Goal: Transaction & Acquisition: Purchase product/service

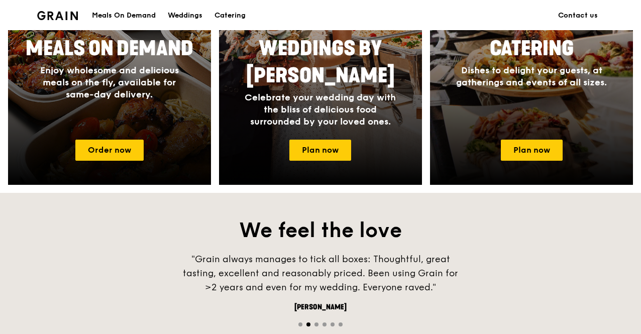
scroll to position [502, 0]
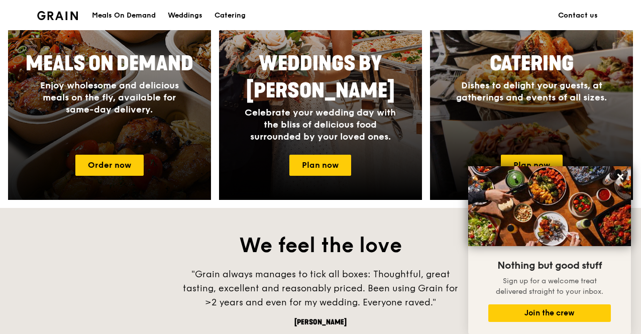
click at [141, 145] on div "Meals On Demand Enjoy wholesome and delicious meals on the fly, available for s…" at bounding box center [109, 96] width 203 height 100
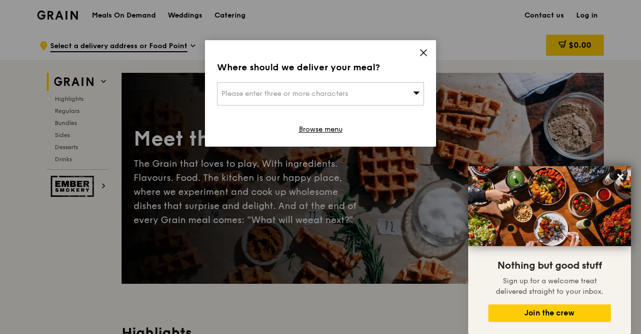
click at [371, 93] on div "Please enter three or more characters" at bounding box center [320, 93] width 207 height 23
click at [412, 41] on div "Where should we deliver your meal? Please enter three or more characters Please…" at bounding box center [320, 93] width 231 height 106
click at [424, 52] on icon at bounding box center [423, 53] width 6 height 6
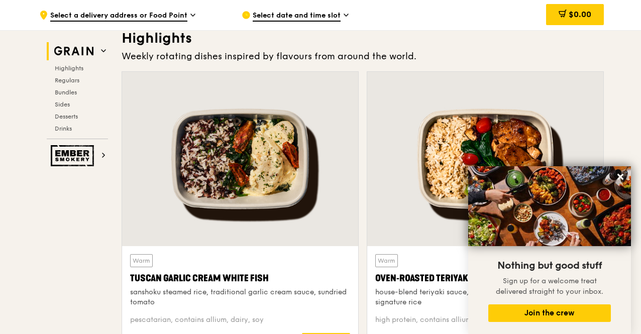
scroll to position [351, 0]
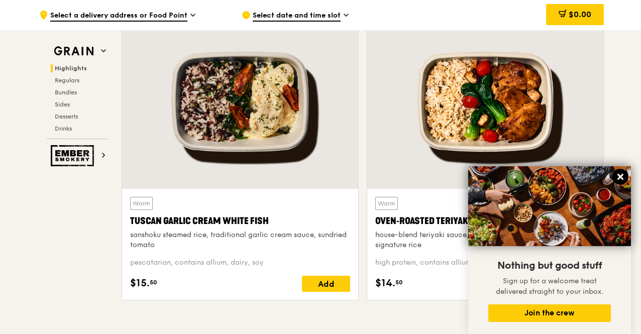
click at [620, 175] on icon at bounding box center [620, 176] width 9 height 9
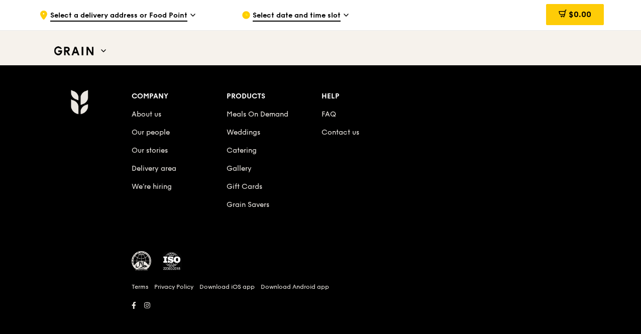
scroll to position [4246, 0]
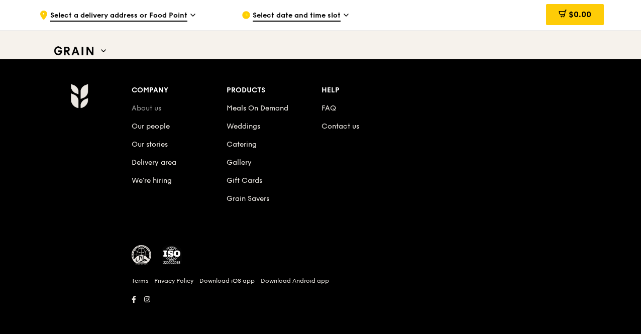
click at [154, 105] on link "About us" at bounding box center [147, 108] width 30 height 9
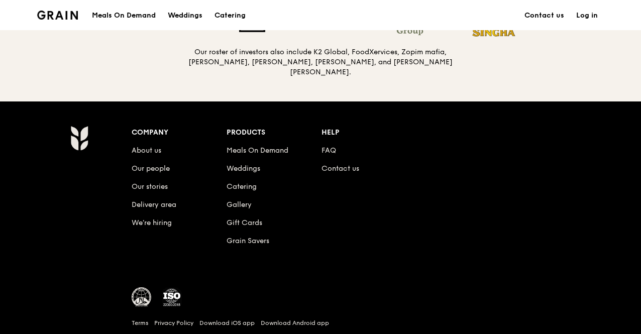
scroll to position [1143, 0]
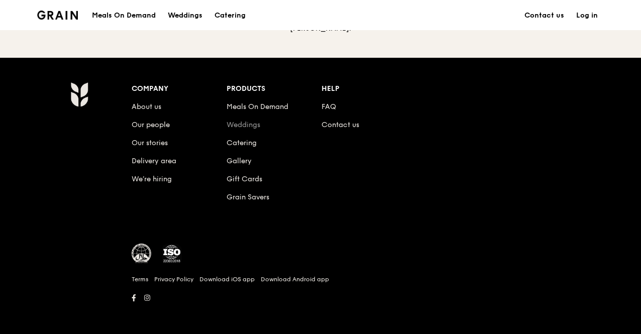
click at [245, 121] on link "Weddings" at bounding box center [243, 125] width 34 height 9
